Goal: Information Seeking & Learning: Learn about a topic

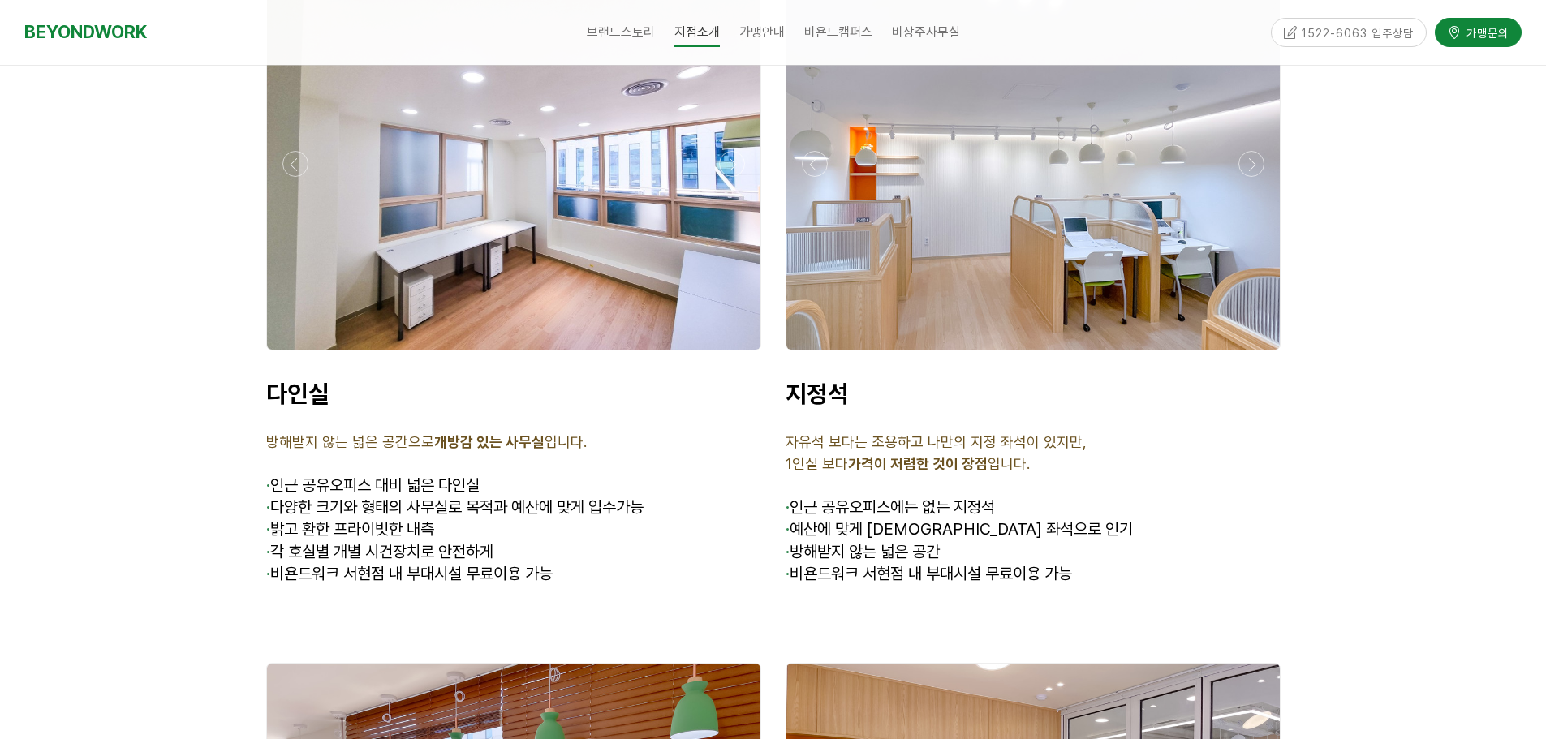
scroll to position [4707, 0]
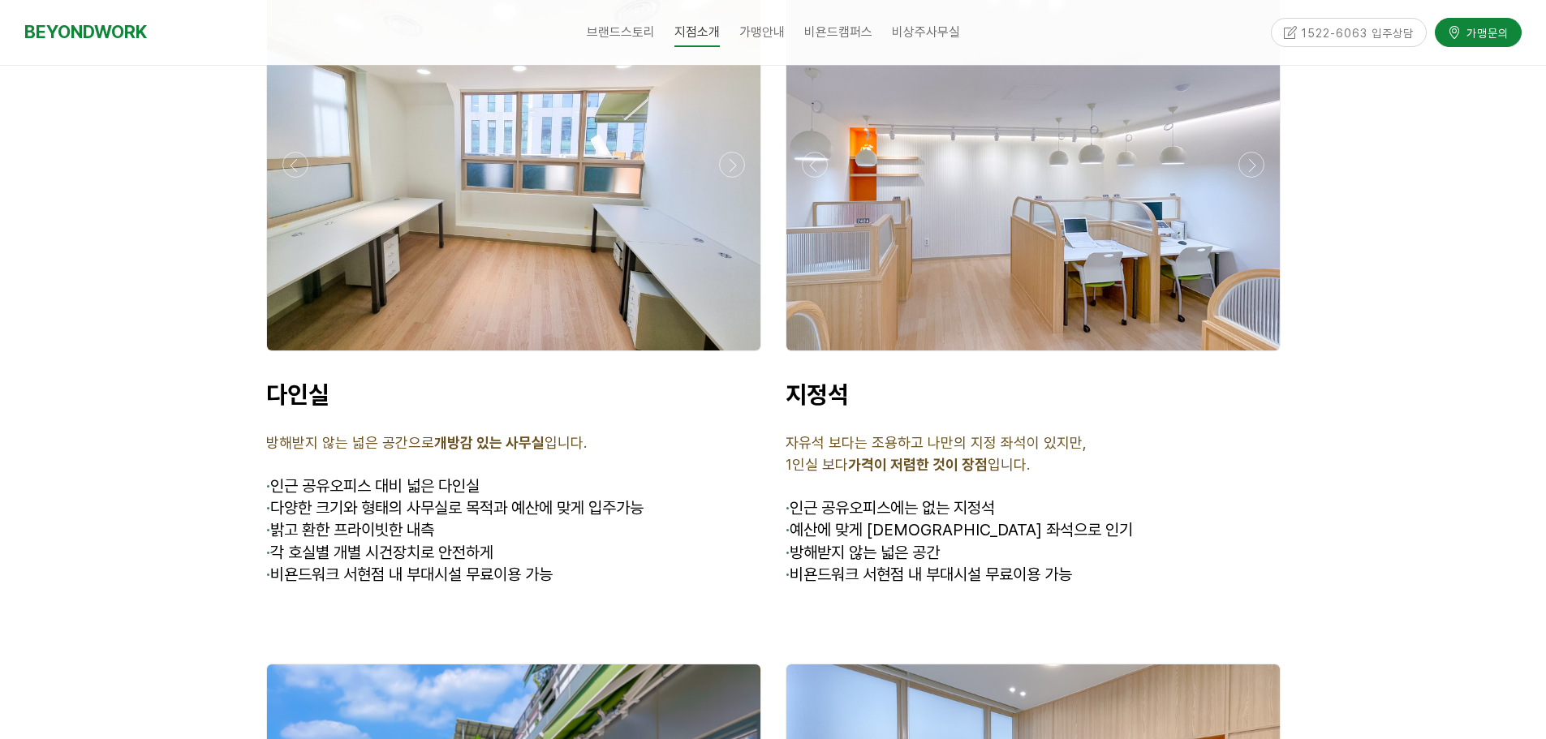
click at [504, 498] on span "· 다양한 크기와 형태의 사무실로 목적과 예산에 맞게 입주가능" at bounding box center [454, 507] width 377 height 19
click at [411, 543] on span "· 각 호실별 개별 시건장치로 안전하게" at bounding box center [379, 552] width 227 height 19
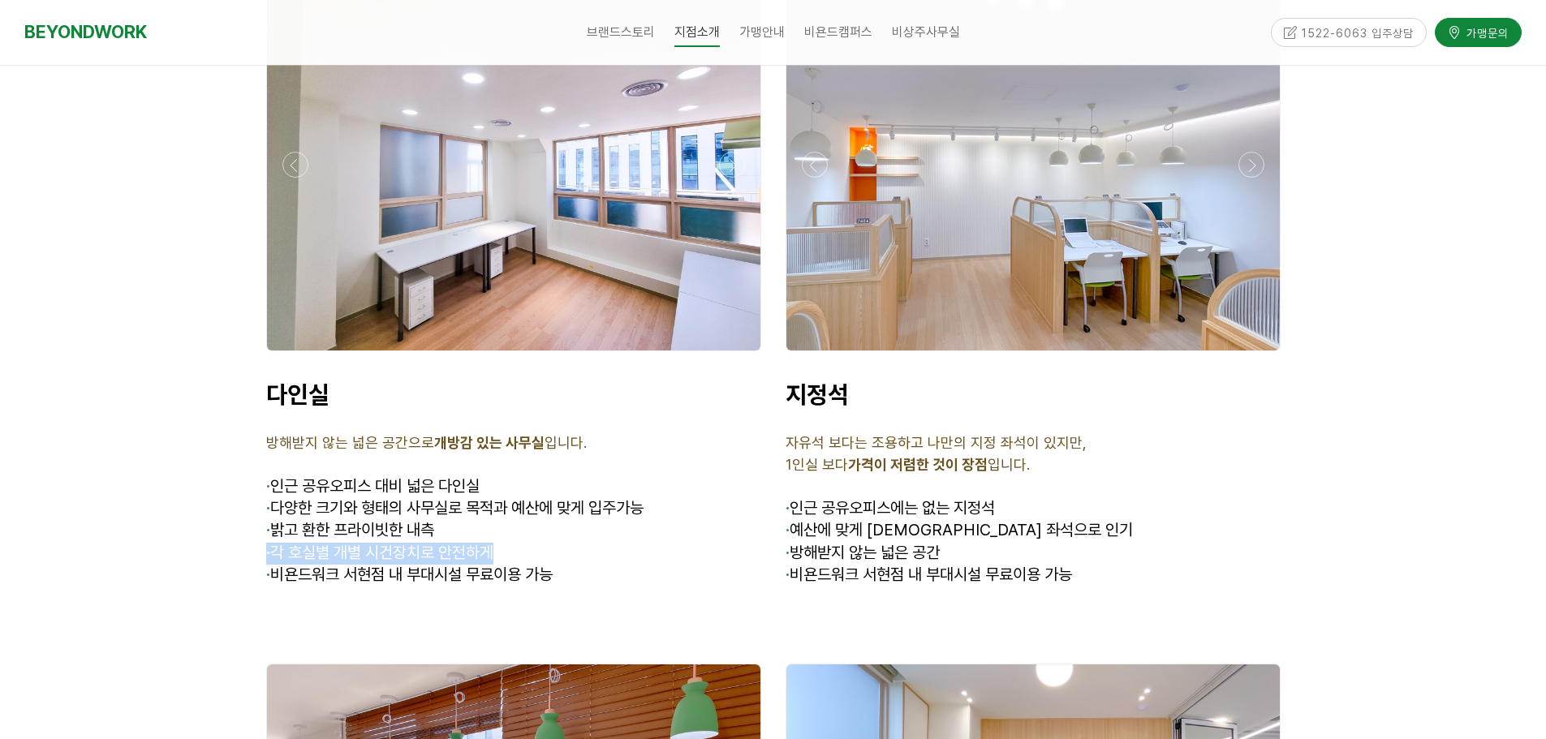
click at [411, 543] on span "· 각 호실별 개별 시건장치로 안전하게" at bounding box center [379, 552] width 227 height 19
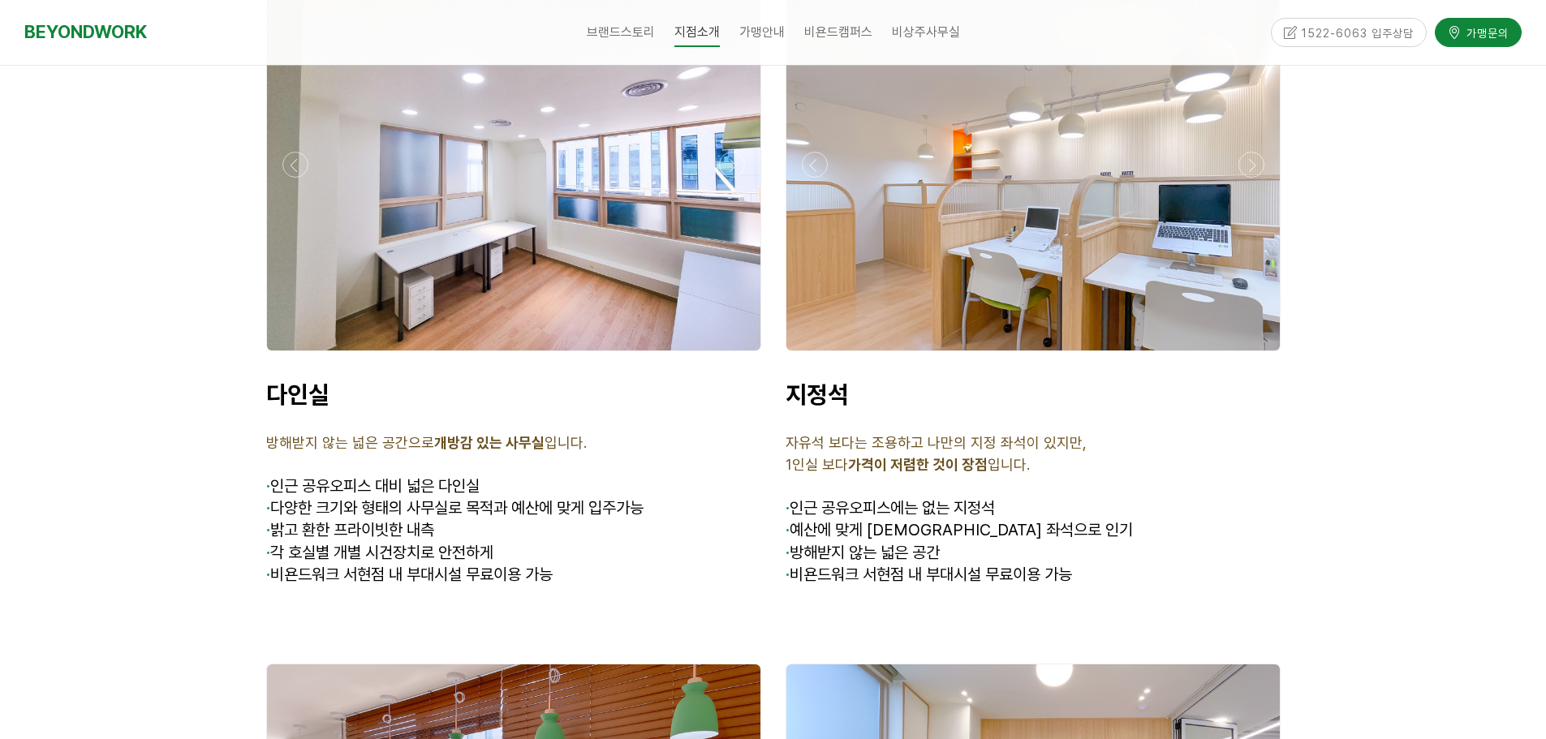
click at [407, 565] on span "· 비욘드워크 서현점 내 부대시설 무료이용 가능" at bounding box center [409, 574] width 287 height 19
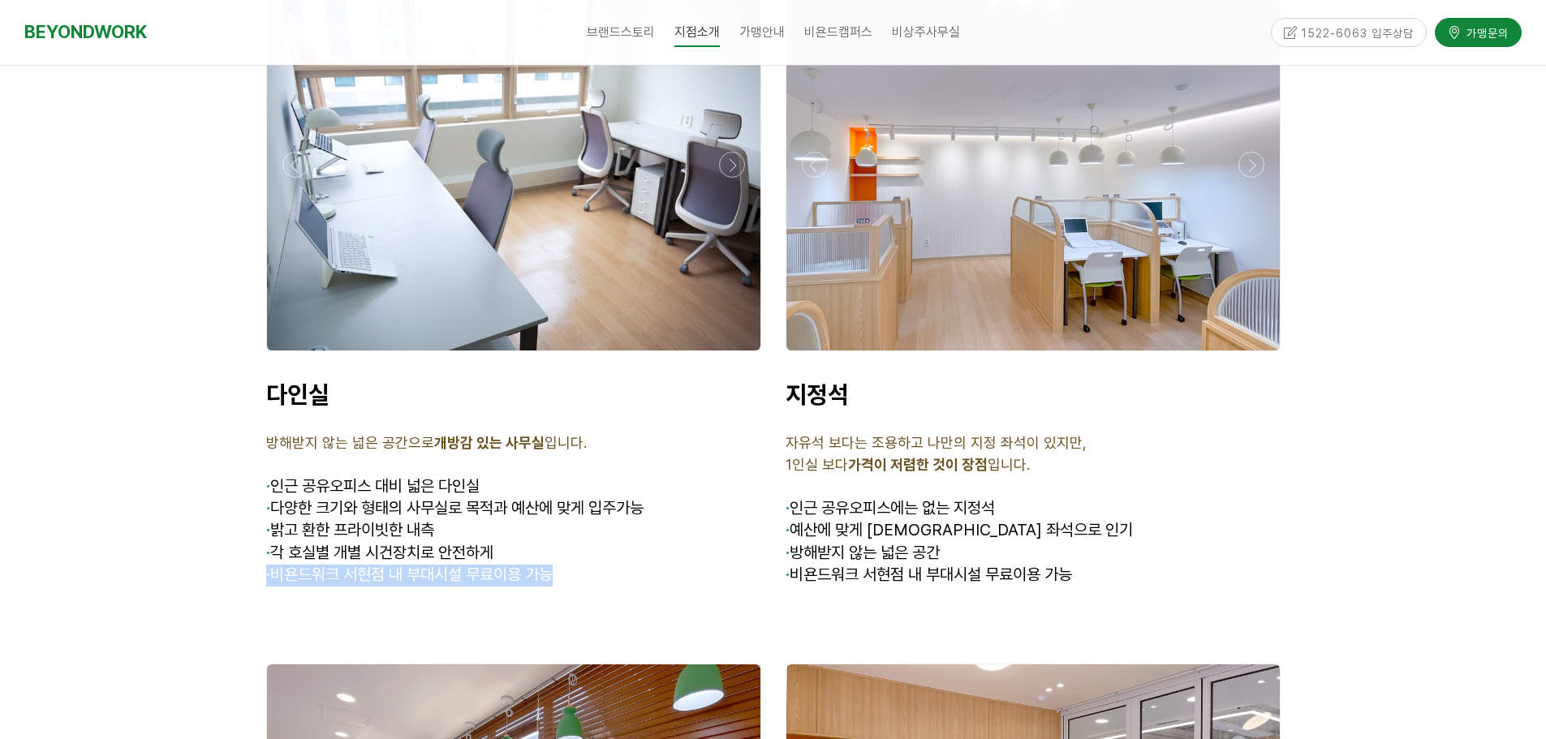
click at [407, 565] on span "· 비욘드워크 서현점 내 부대시설 무료이용 가능" at bounding box center [409, 574] width 287 height 19
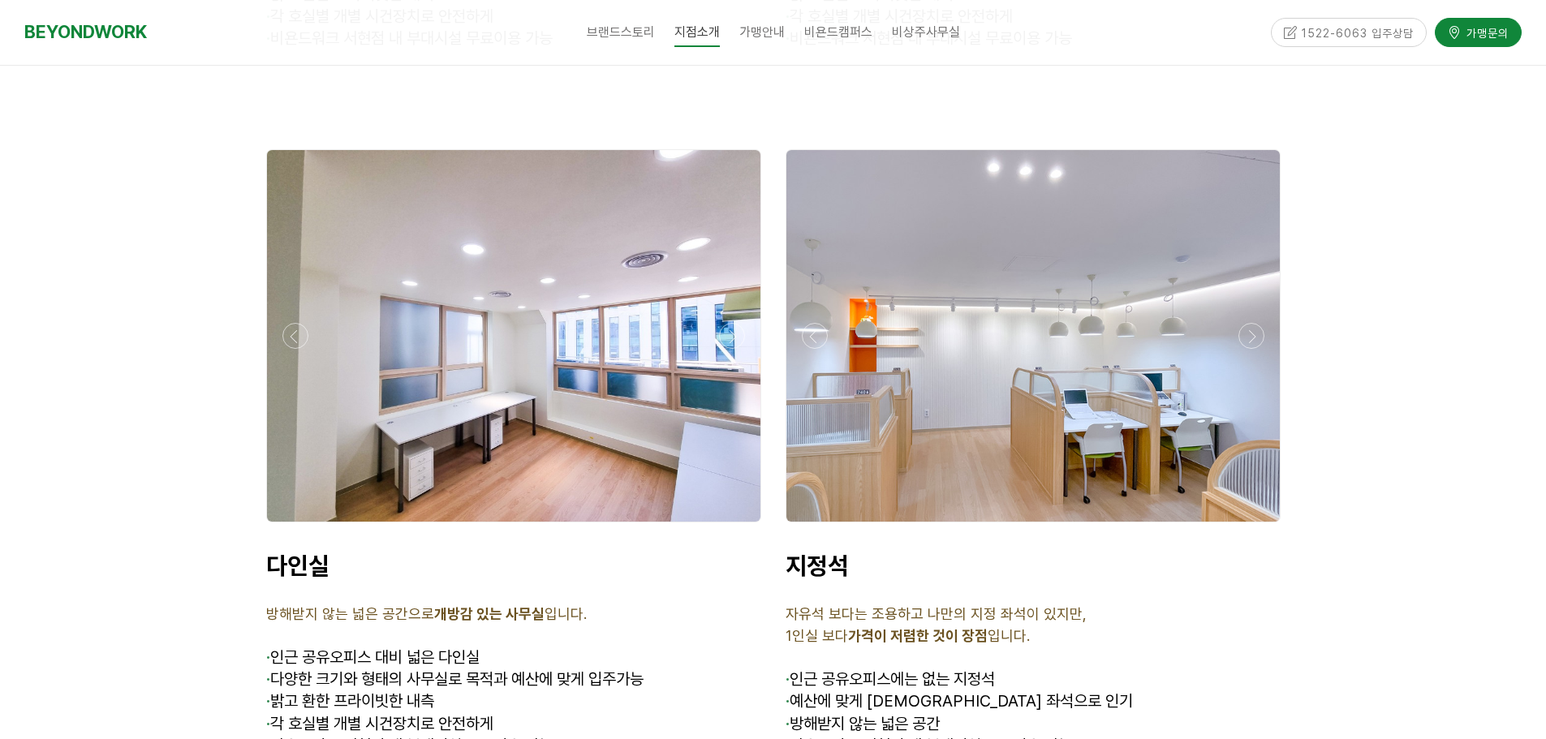
scroll to position [4626, 0]
